Goal: Download file/media

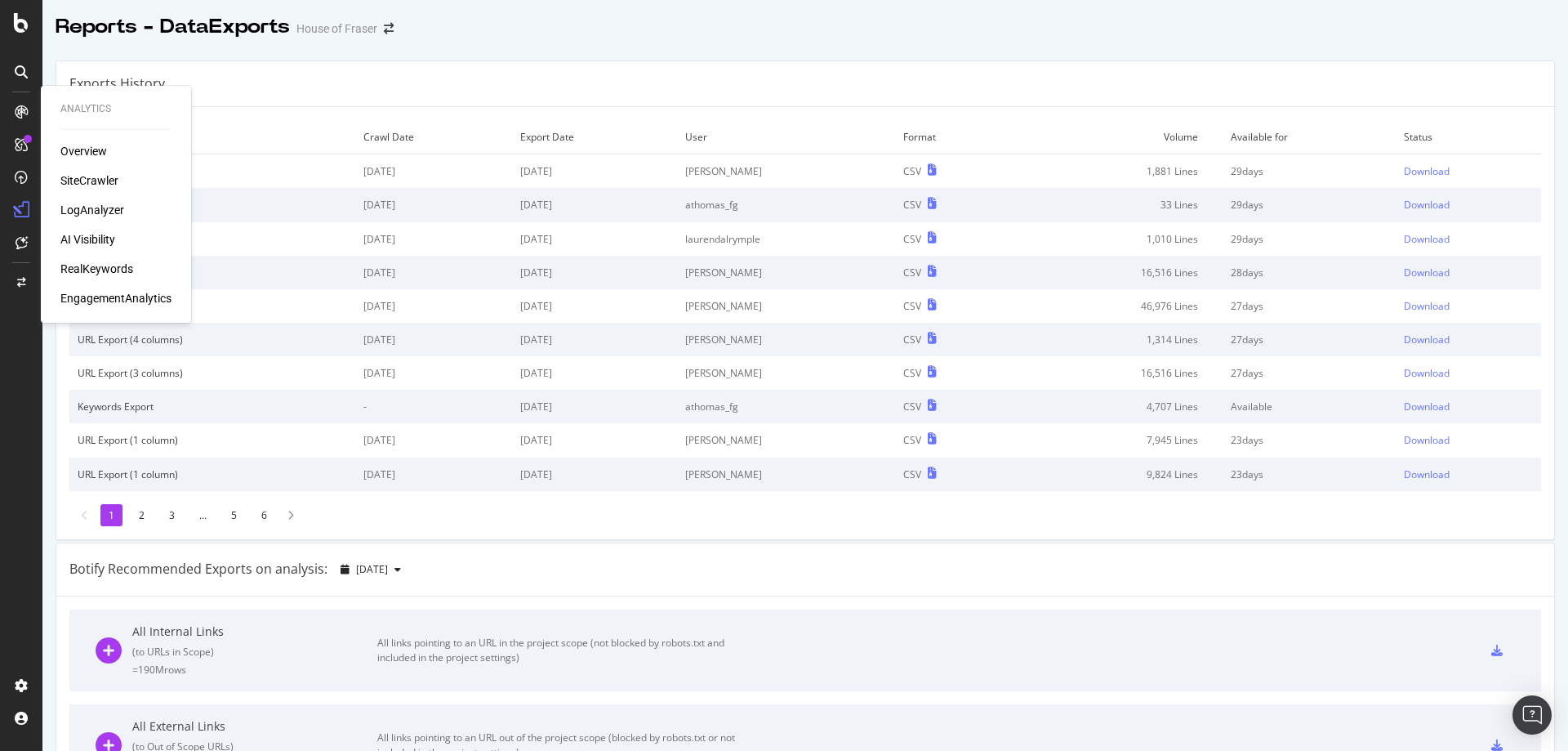
click at [108, 184] on div "SiteCrawler" at bounding box center [89, 180] width 58 height 16
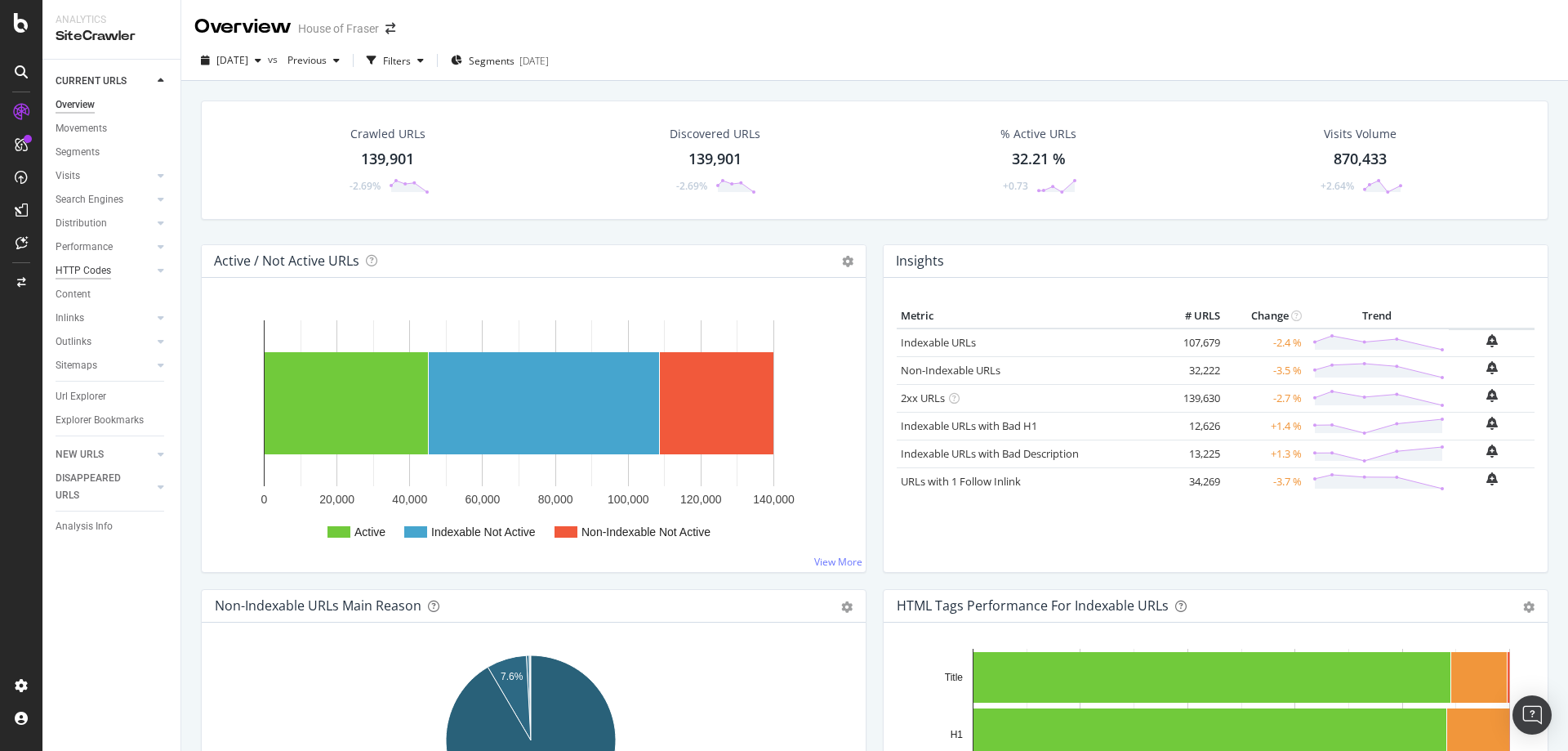
click at [93, 275] on div "HTTP Codes" at bounding box center [84, 271] width 56 height 17
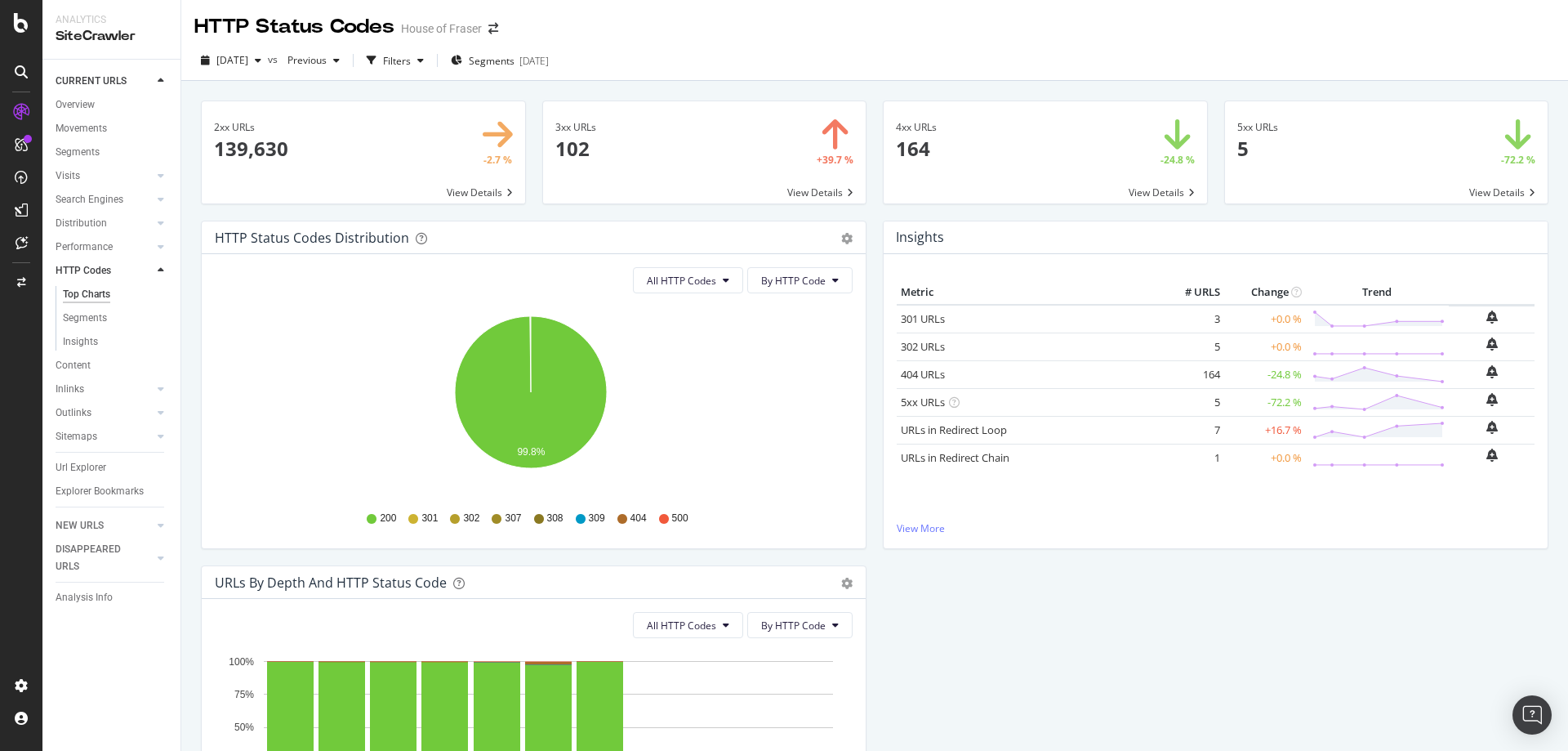
click at [819, 180] on span at bounding box center [705, 152] width 324 height 102
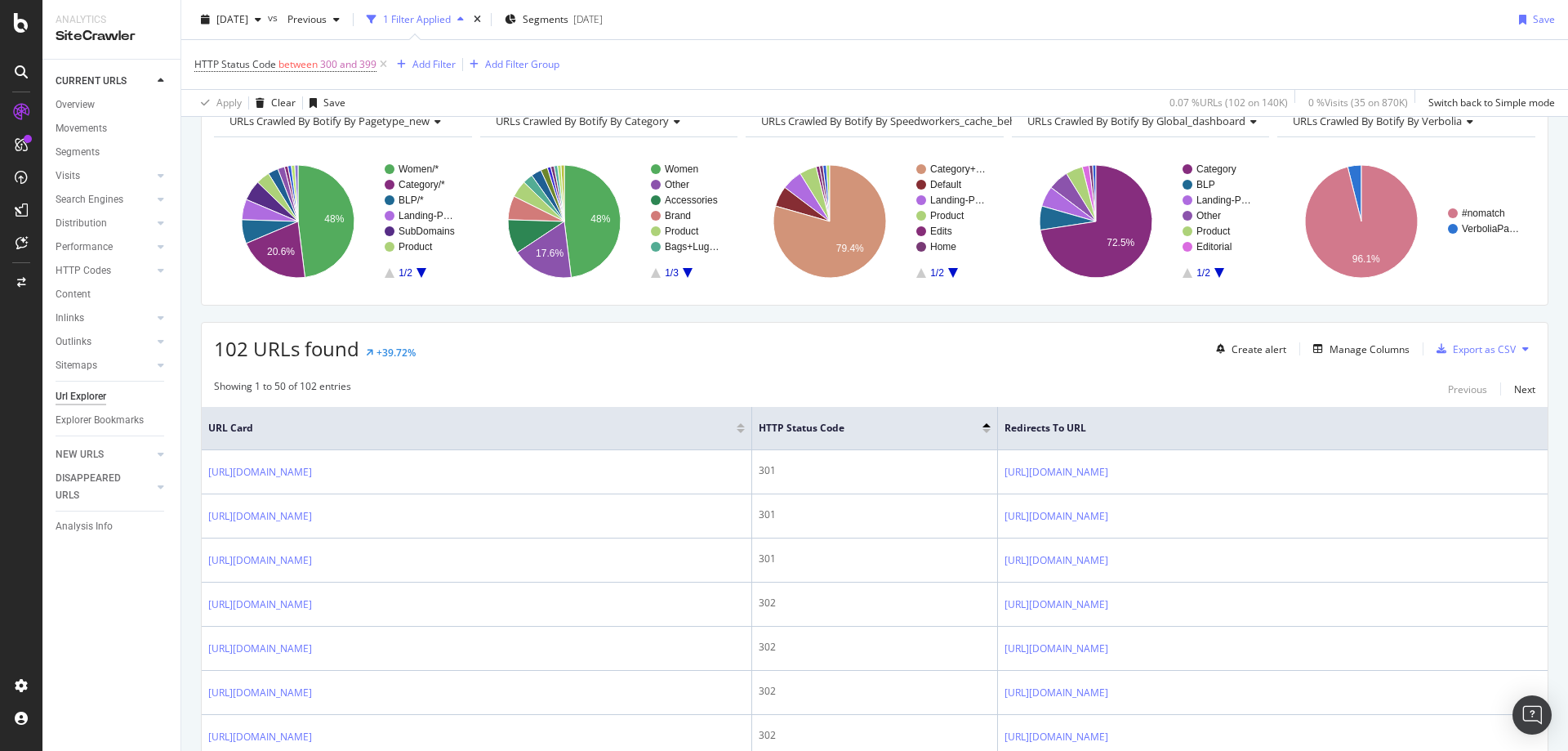
scroll to position [156, 0]
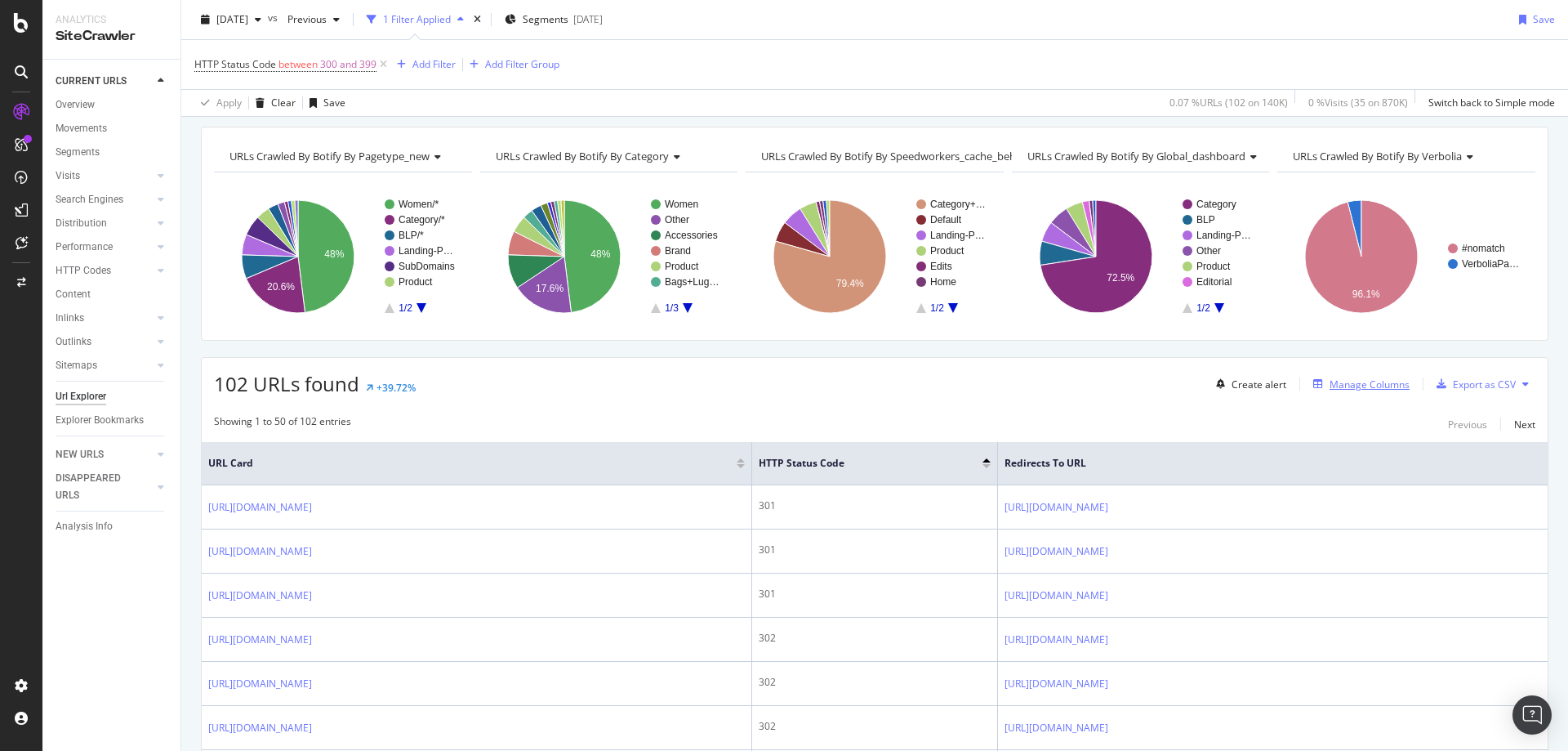
click at [1329, 385] on div "Manage Columns" at bounding box center [1370, 384] width 80 height 14
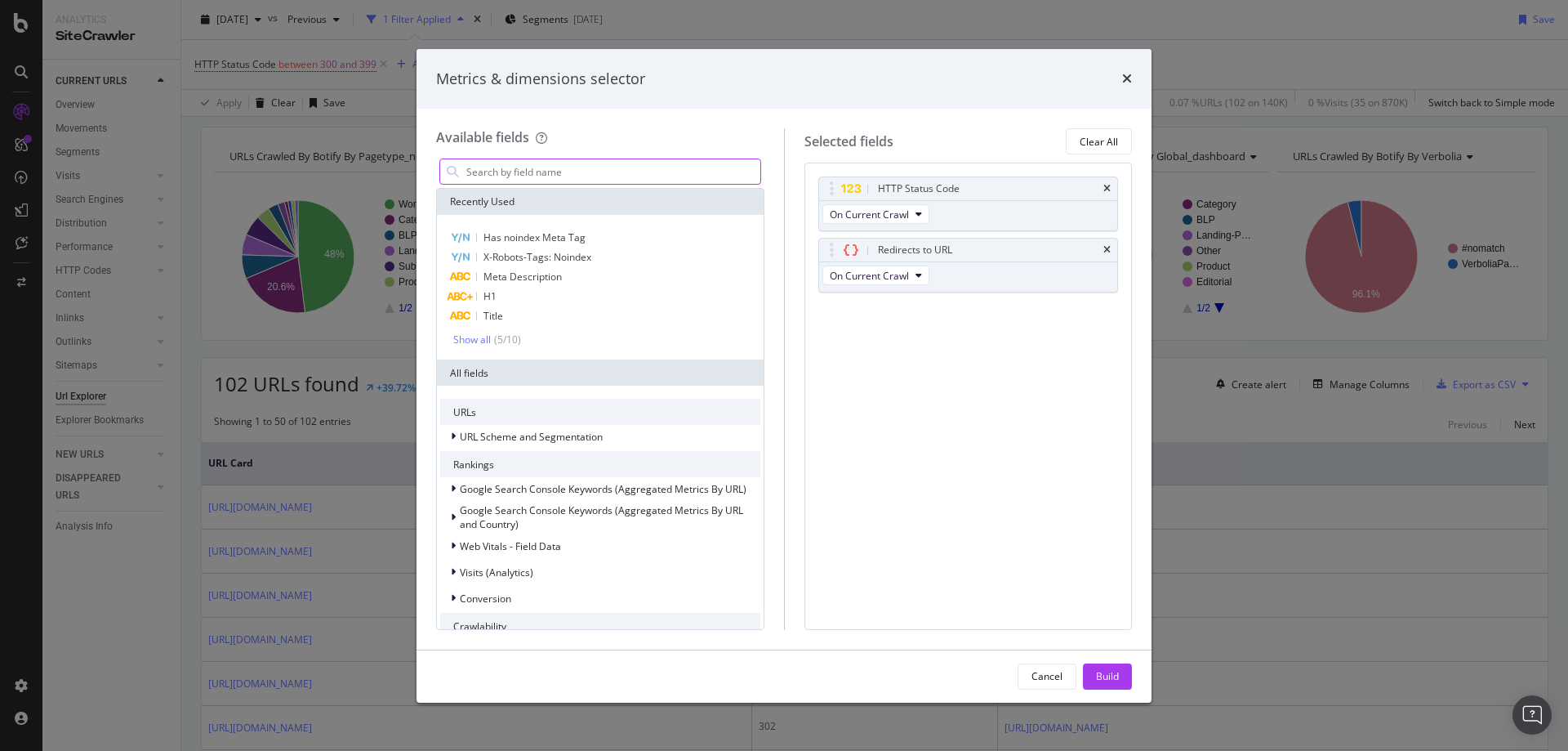
click at [531, 163] on input "modal" at bounding box center [612, 171] width 296 height 25
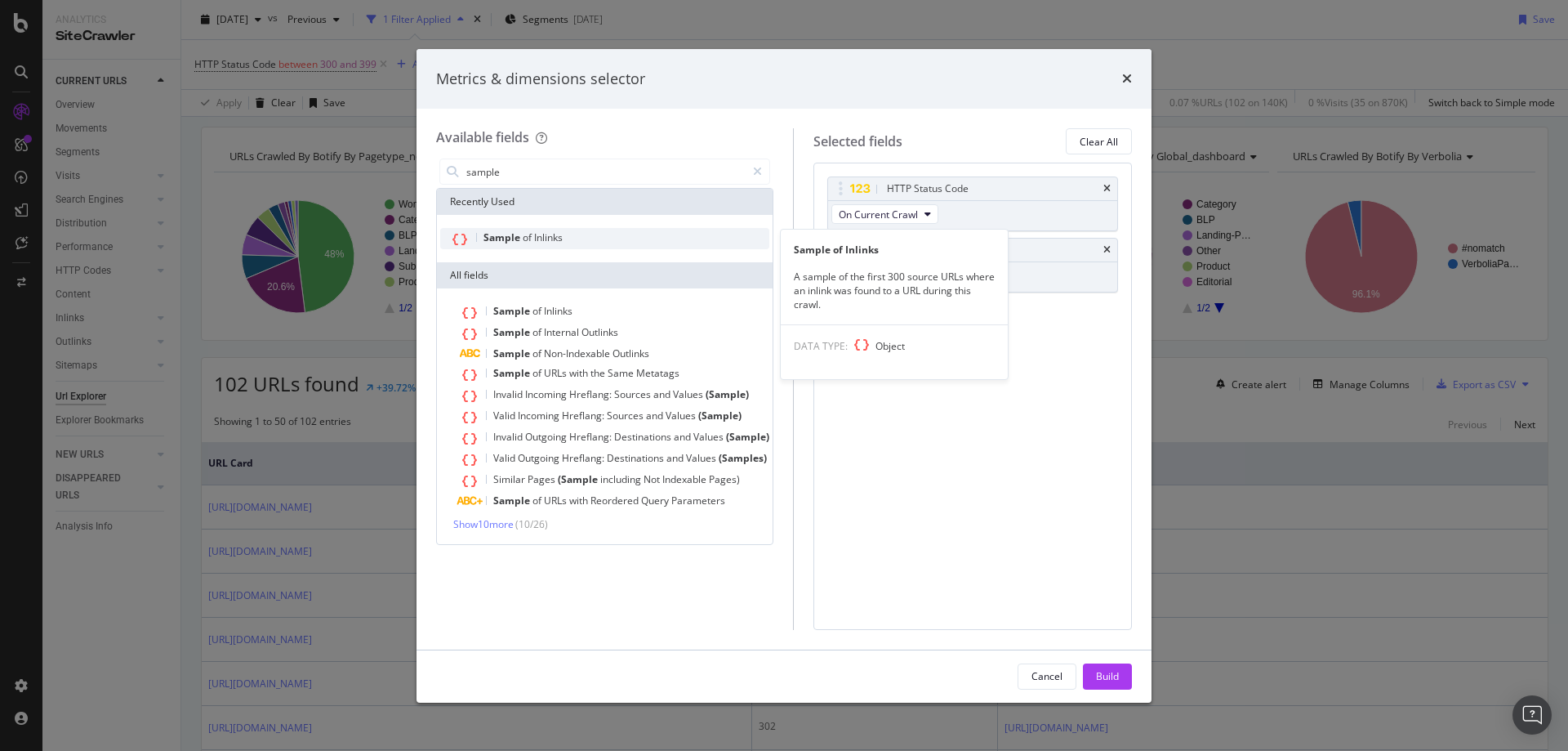
type input "sample"
click at [525, 229] on div "Sample of Inlinks" at bounding box center [605, 239] width 330 height 21
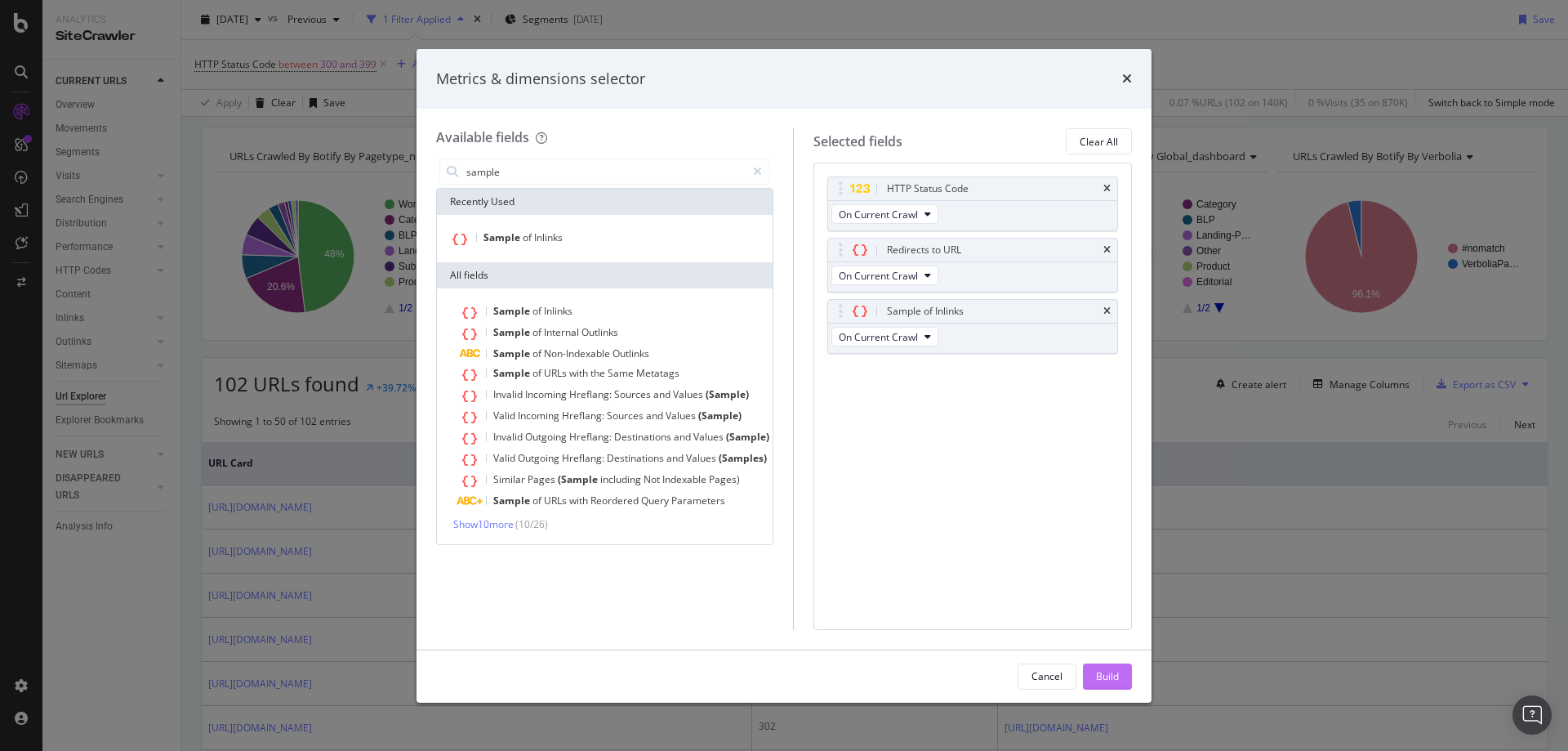
click at [1094, 676] on button "Build" at bounding box center [1107, 676] width 49 height 26
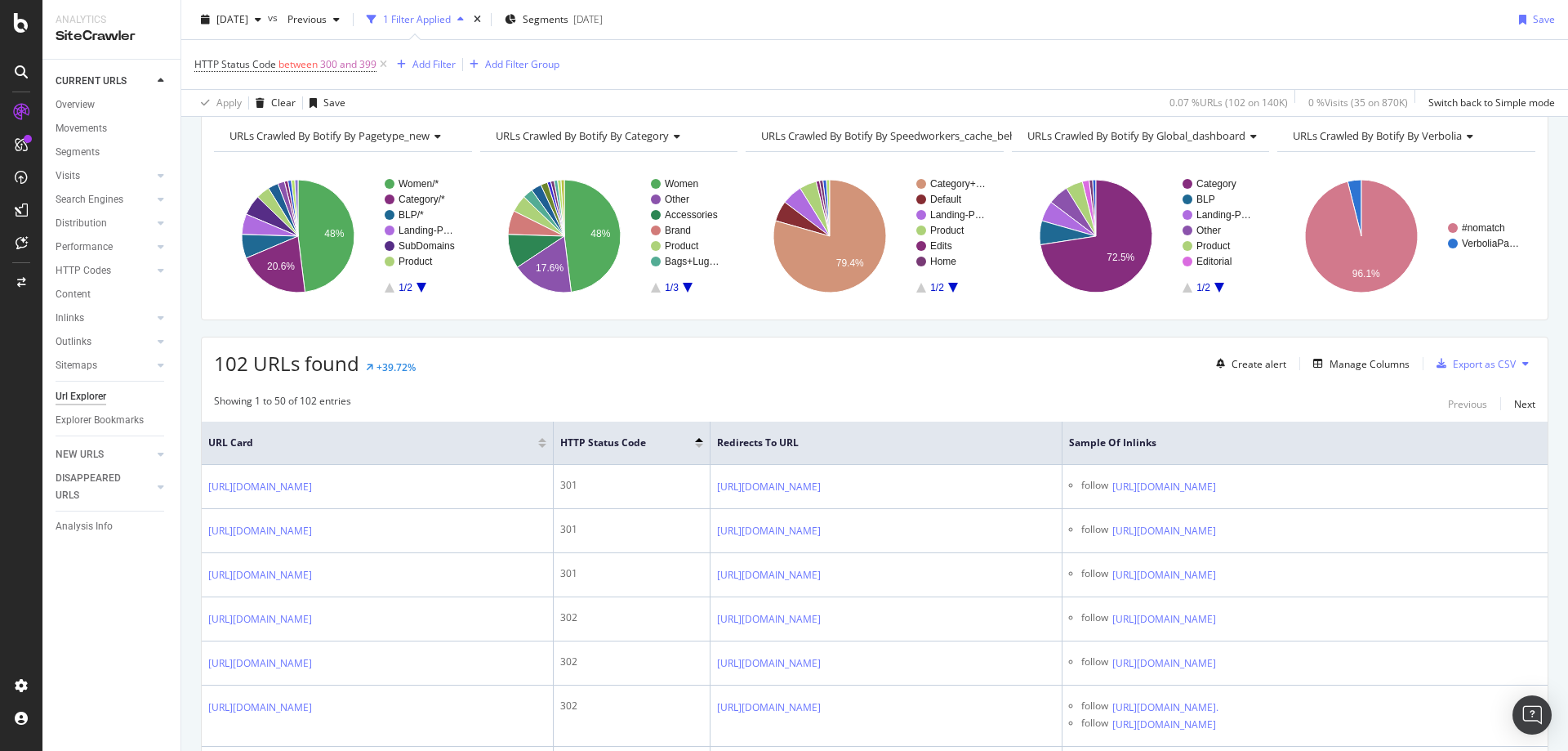
scroll to position [170, 0]
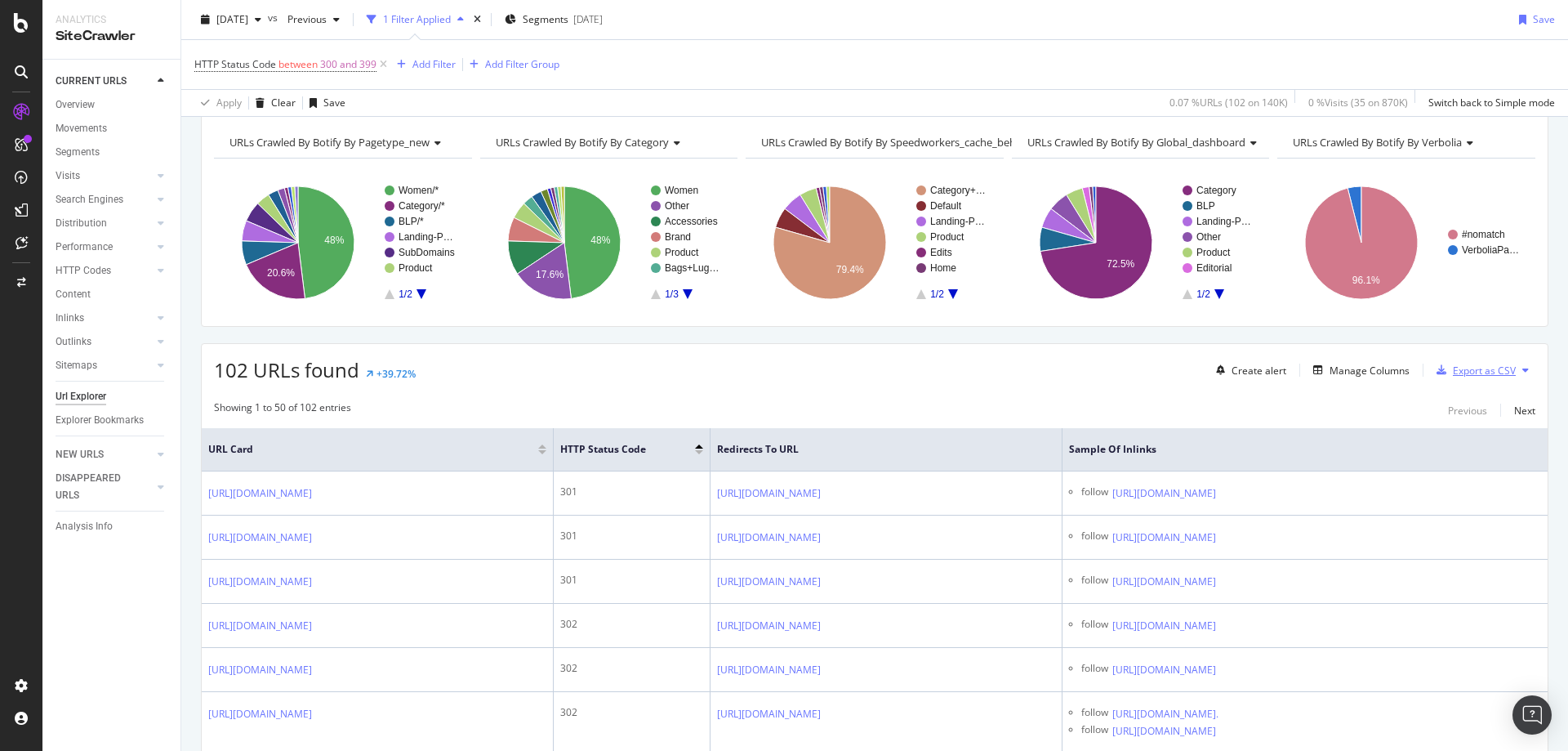
click at [1453, 373] on div "Export as CSV" at bounding box center [1484, 370] width 63 height 14
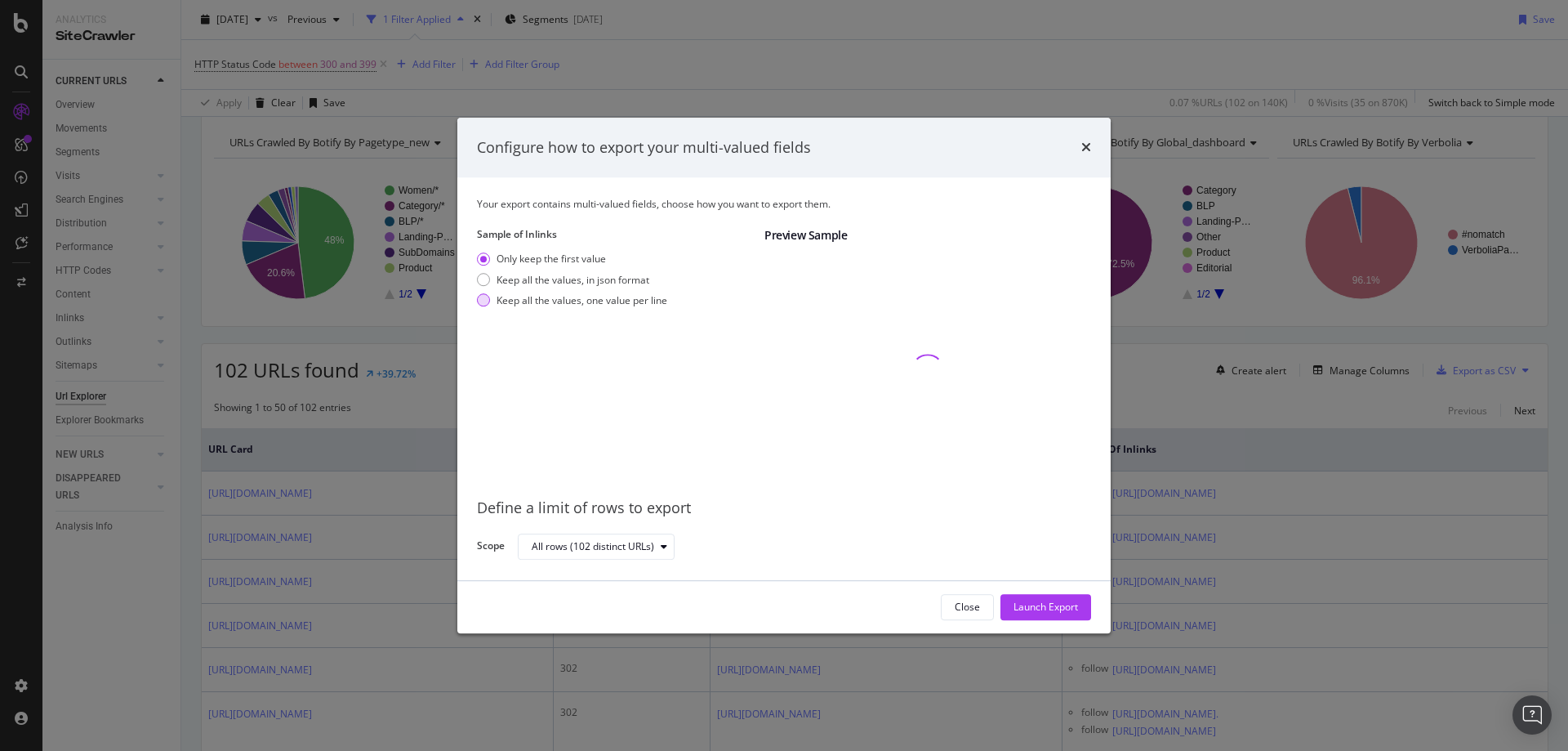
click at [488, 301] on div "modal" at bounding box center [484, 301] width 13 height 13
click at [1028, 616] on div "Launch Export" at bounding box center [1046, 607] width 65 height 25
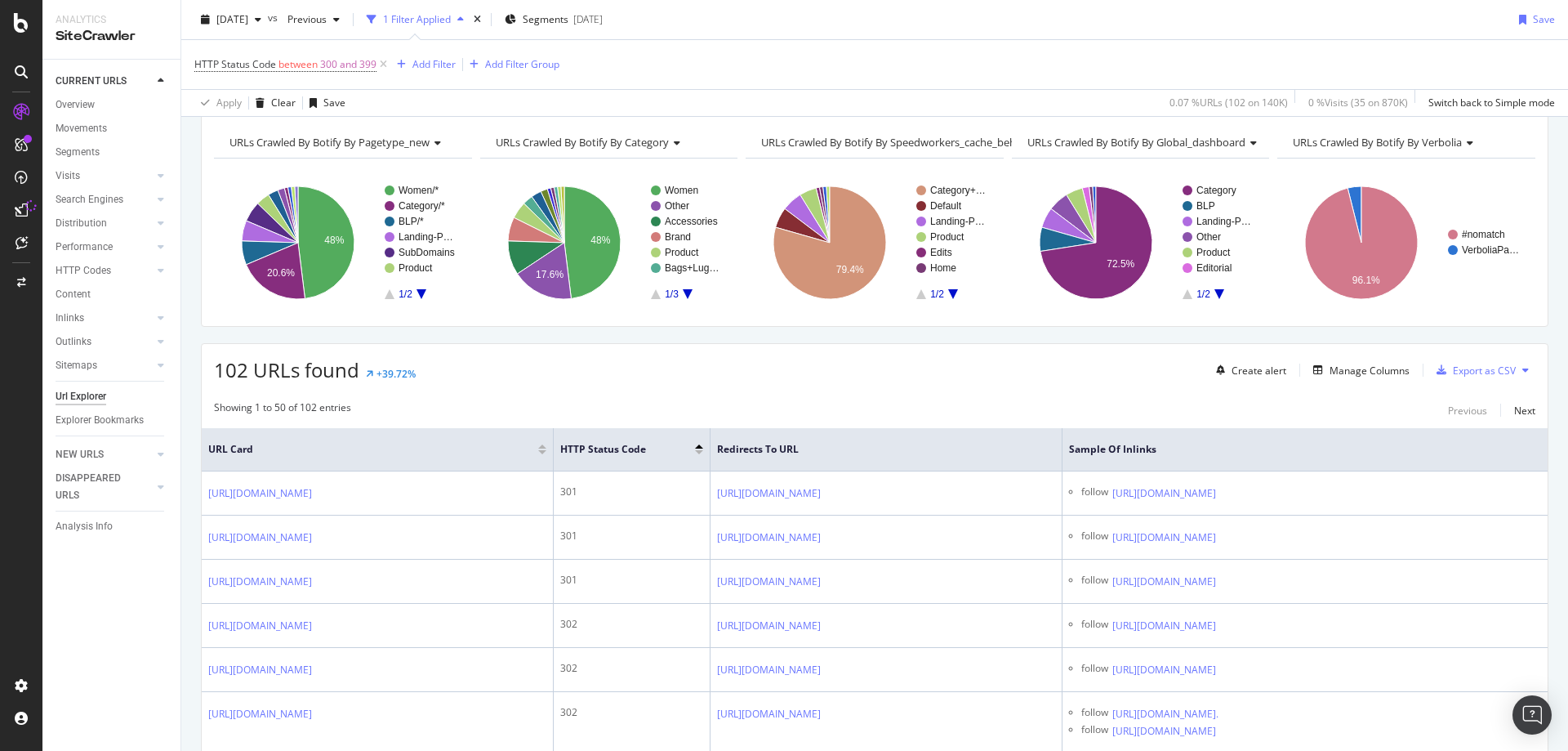
click at [940, 418] on div "Showing 1 to 50 of 102 entries Previous Next" at bounding box center [875, 410] width 1346 height 20
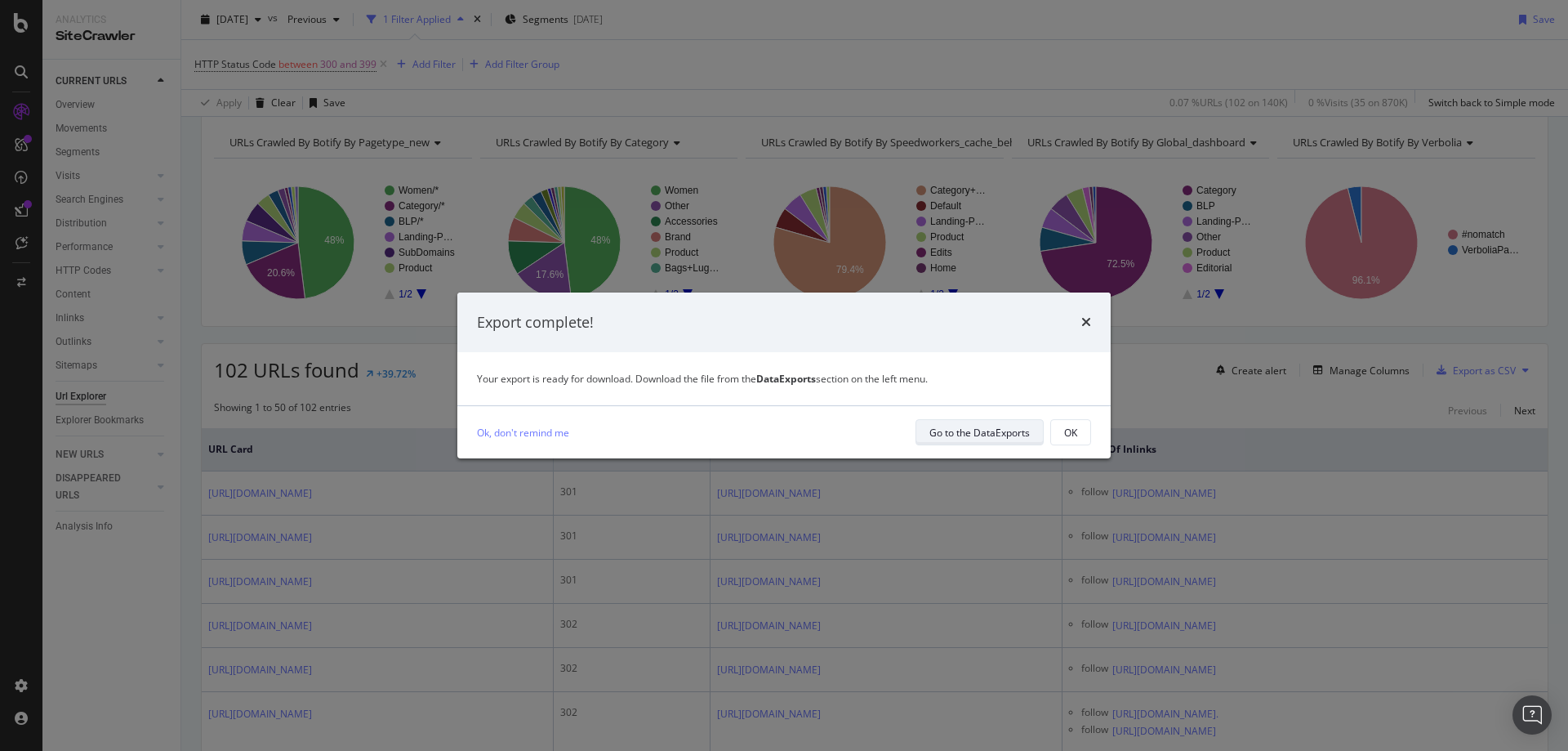
click at [940, 431] on div "Go to the DataExports" at bounding box center [979, 432] width 101 height 14
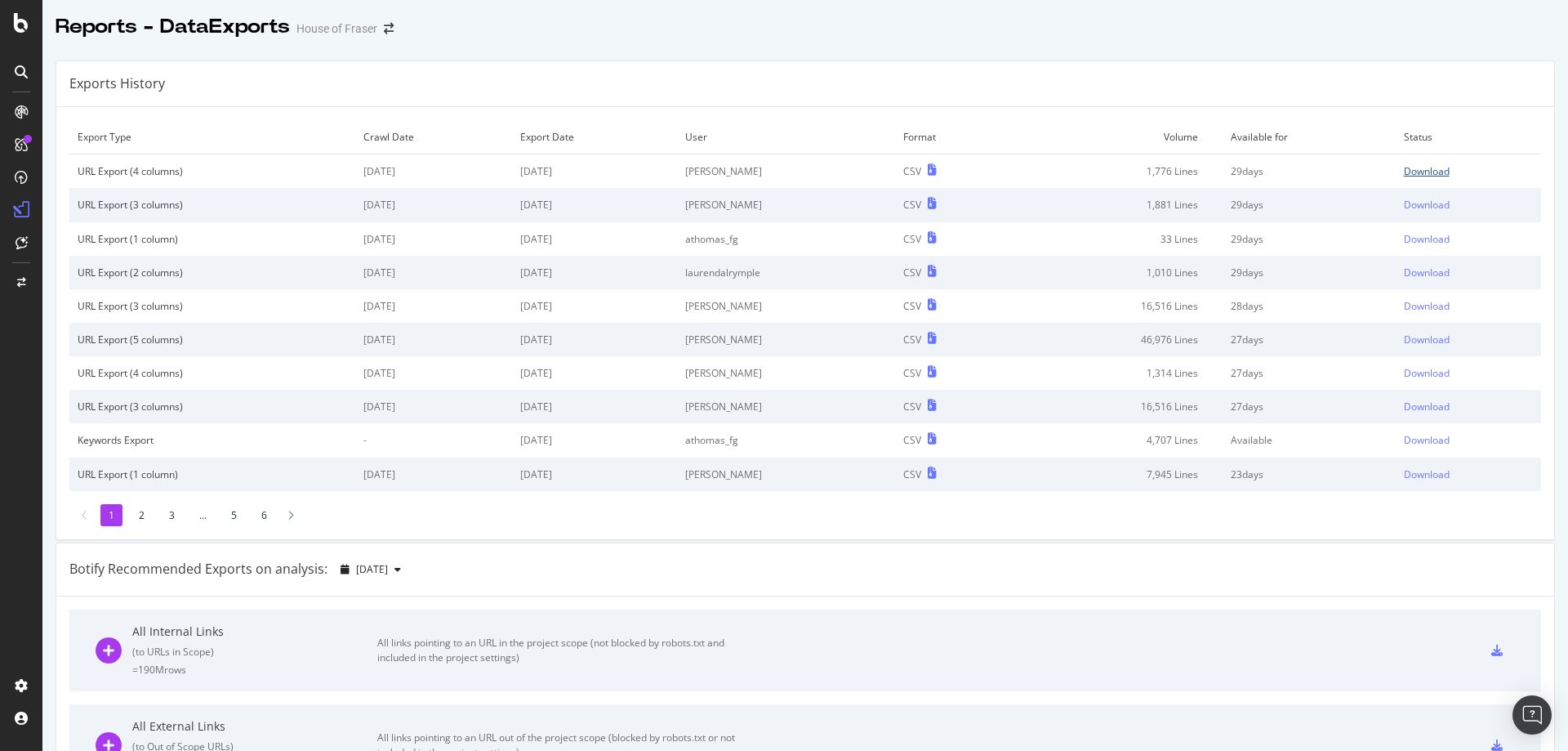
click at [1404, 171] on div "Download" at bounding box center [1427, 171] width 46 height 14
